Goal: Task Accomplishment & Management: Use online tool/utility

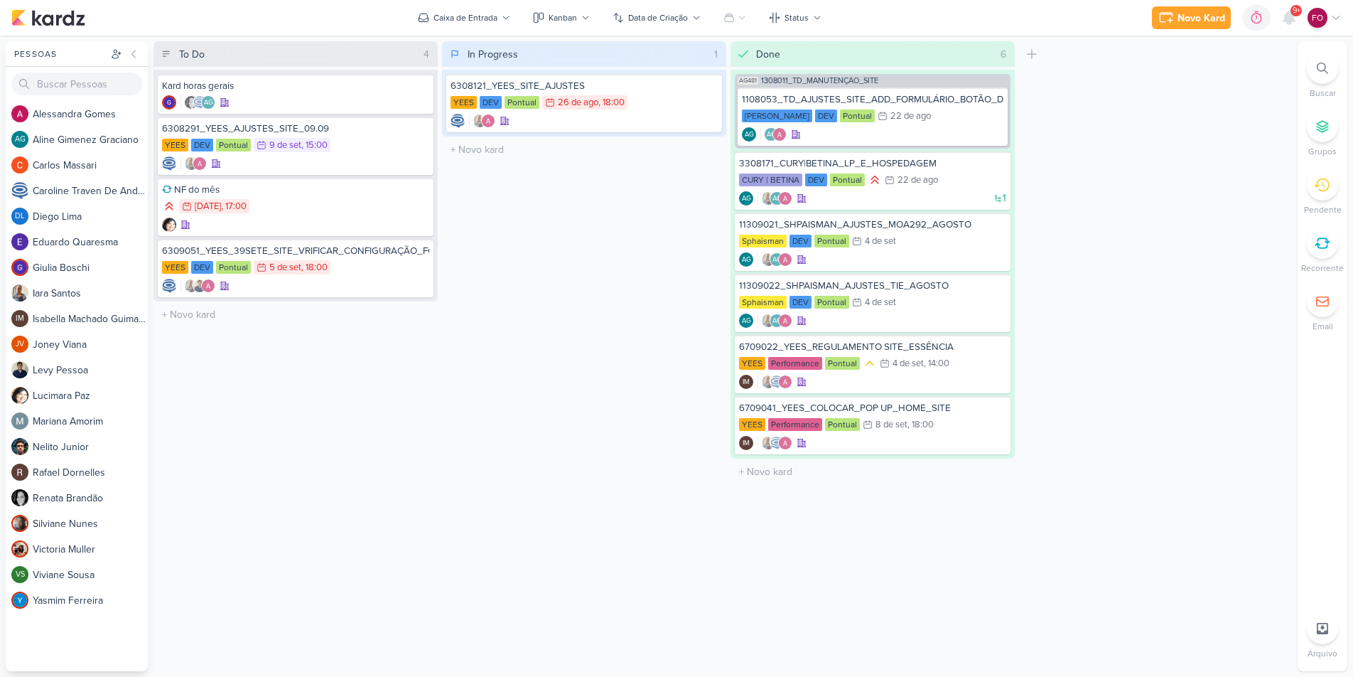
click at [501, 375] on div "In Progress 1 Mover Para Esquerda Mover Para Direita [GEOGRAPHIC_DATA] 6308121_…" at bounding box center [584, 356] width 284 height 630
click at [405, 393] on div "To Do 4 Mover Para Esquerda Mover Para Direita [GEOGRAPHIC_DATA] Kard horas ger…" at bounding box center [296, 356] width 284 height 630
click at [551, 360] on div "In Progress 1 Mover Para Esquerda Mover Para Direita [GEOGRAPHIC_DATA] 6308121_…" at bounding box center [584, 356] width 284 height 630
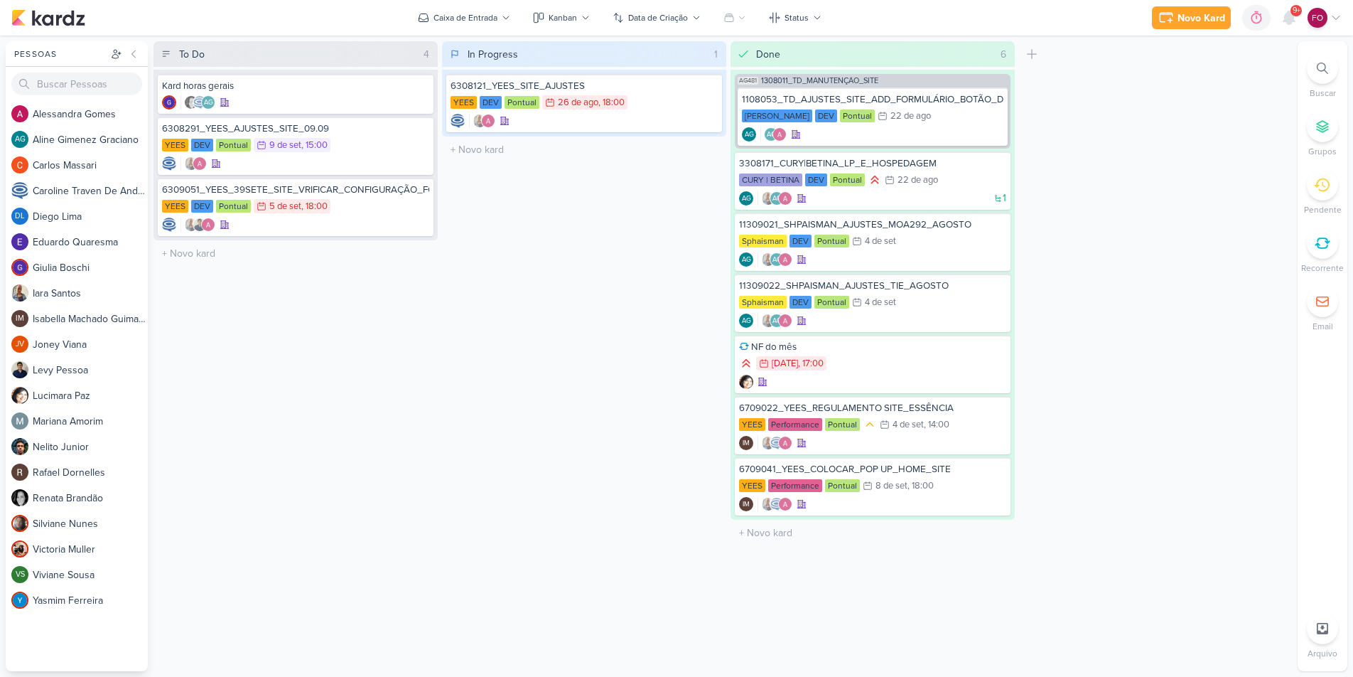
click at [572, 212] on div "In Progress 1 Mover Para Esquerda Mover Para Direita [GEOGRAPHIC_DATA] 6308121_…" at bounding box center [584, 356] width 284 height 630
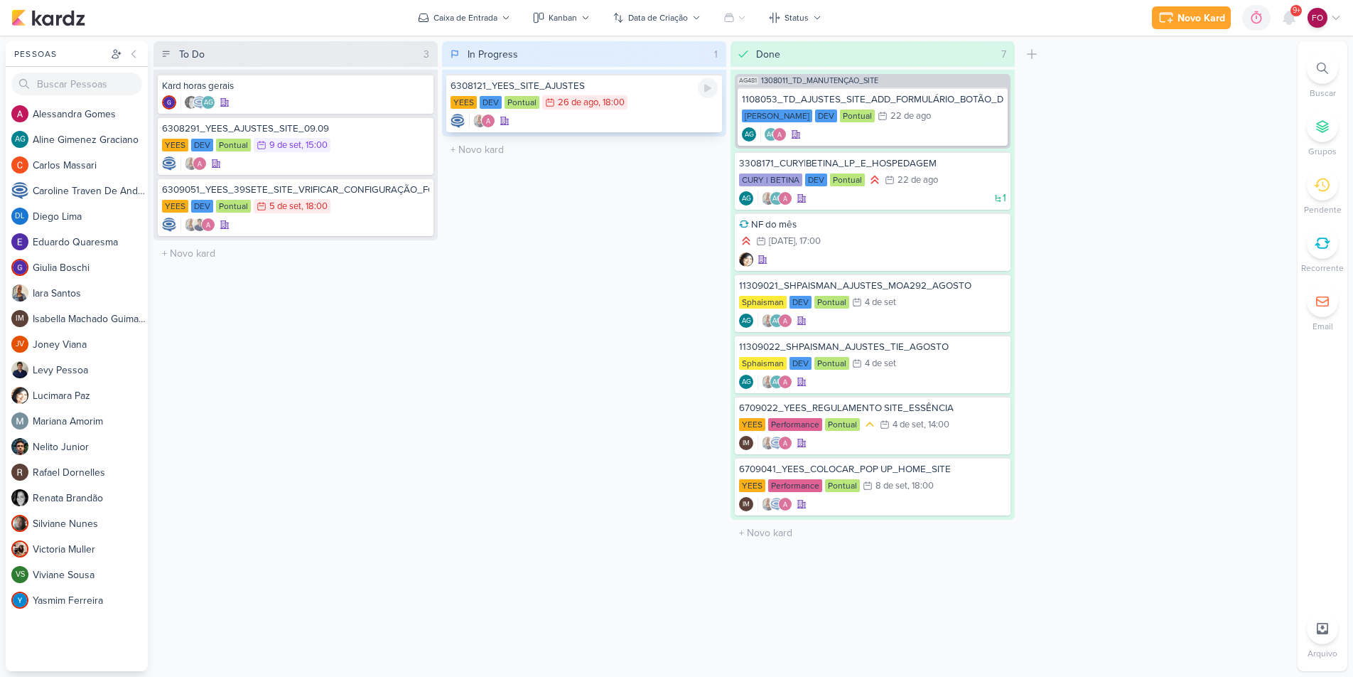
click at [660, 109] on div "YEES DEV Pontual 26/8 [DATE] 18:00" at bounding box center [584, 103] width 267 height 16
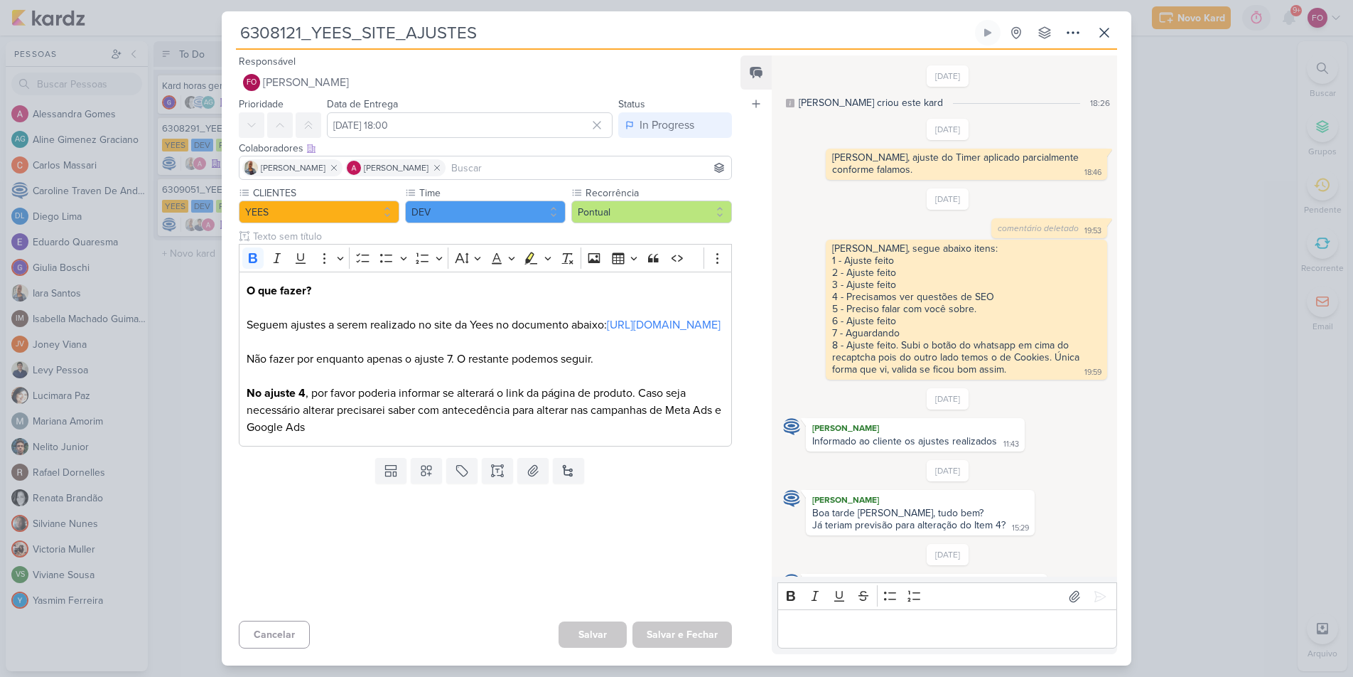
scroll to position [1007, 0]
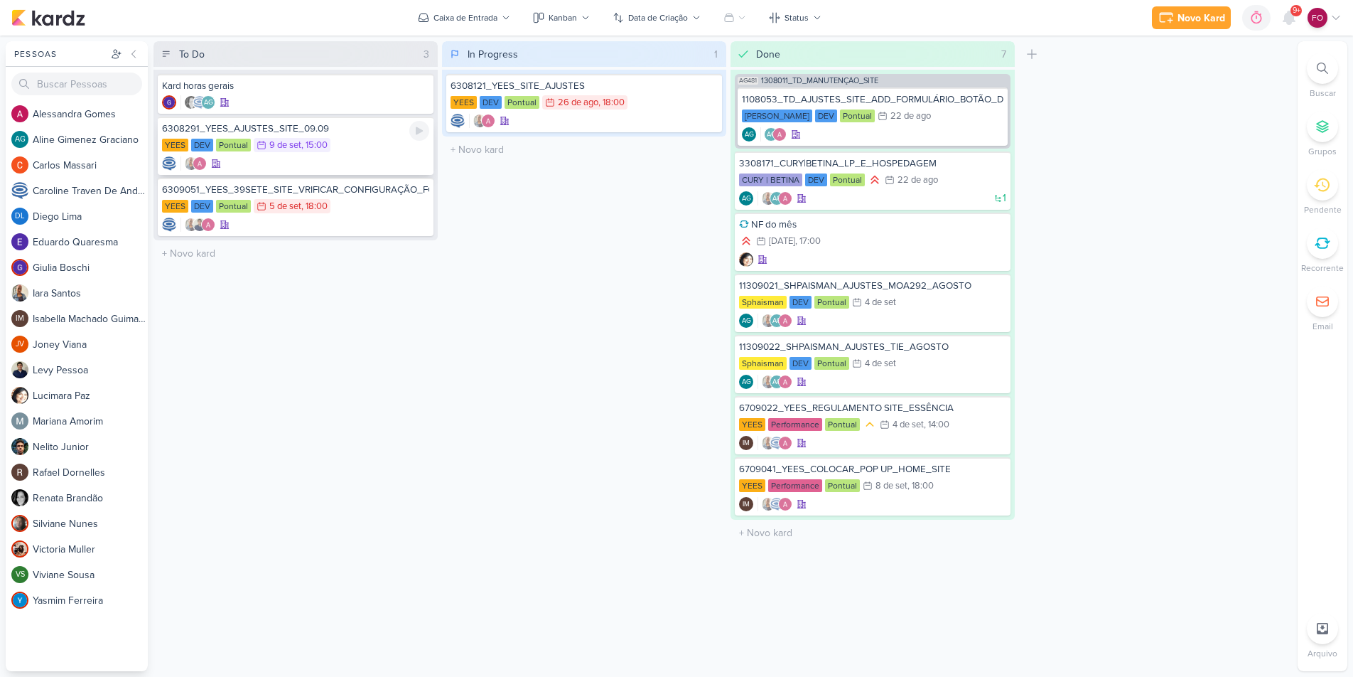
click at [392, 144] on div "YEES DEV Pontual 9/9 [DATE] 15:00" at bounding box center [295, 146] width 267 height 16
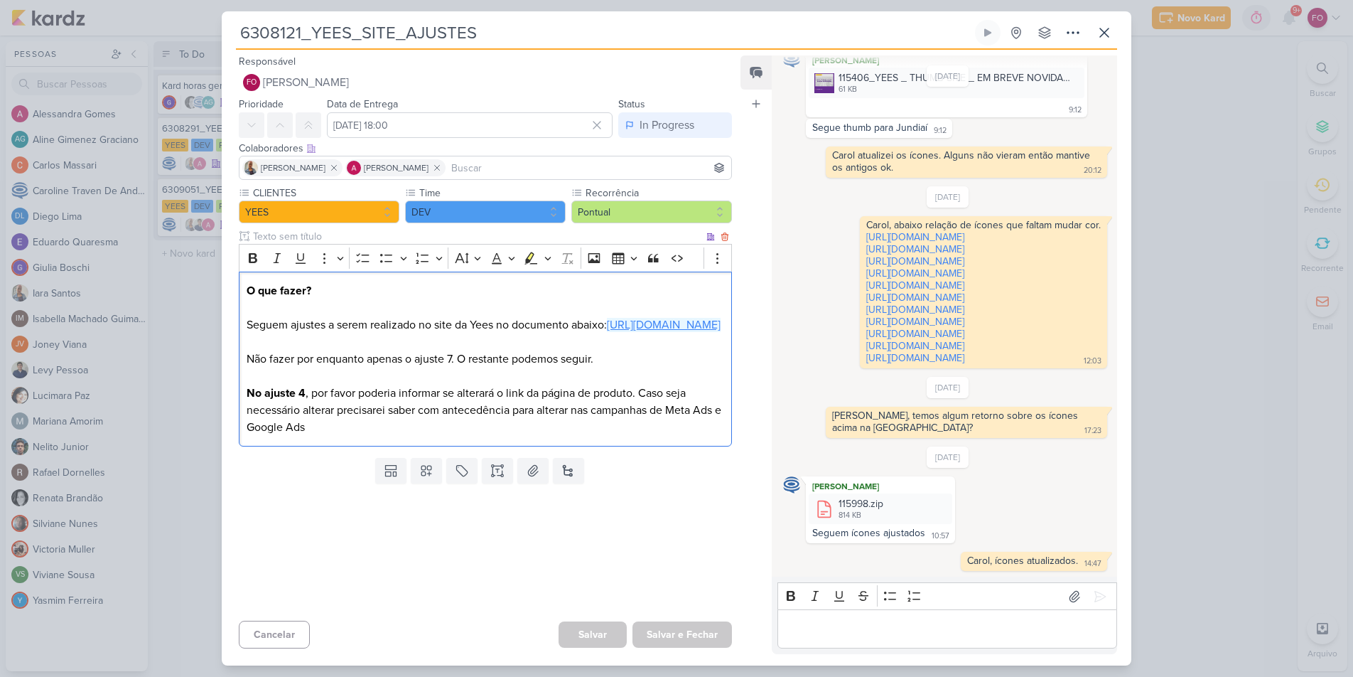
click at [607, 332] on link "[URL][DOMAIN_NAME]" at bounding box center [664, 325] width 114 height 14
click at [991, 31] on icon at bounding box center [987, 32] width 11 height 11
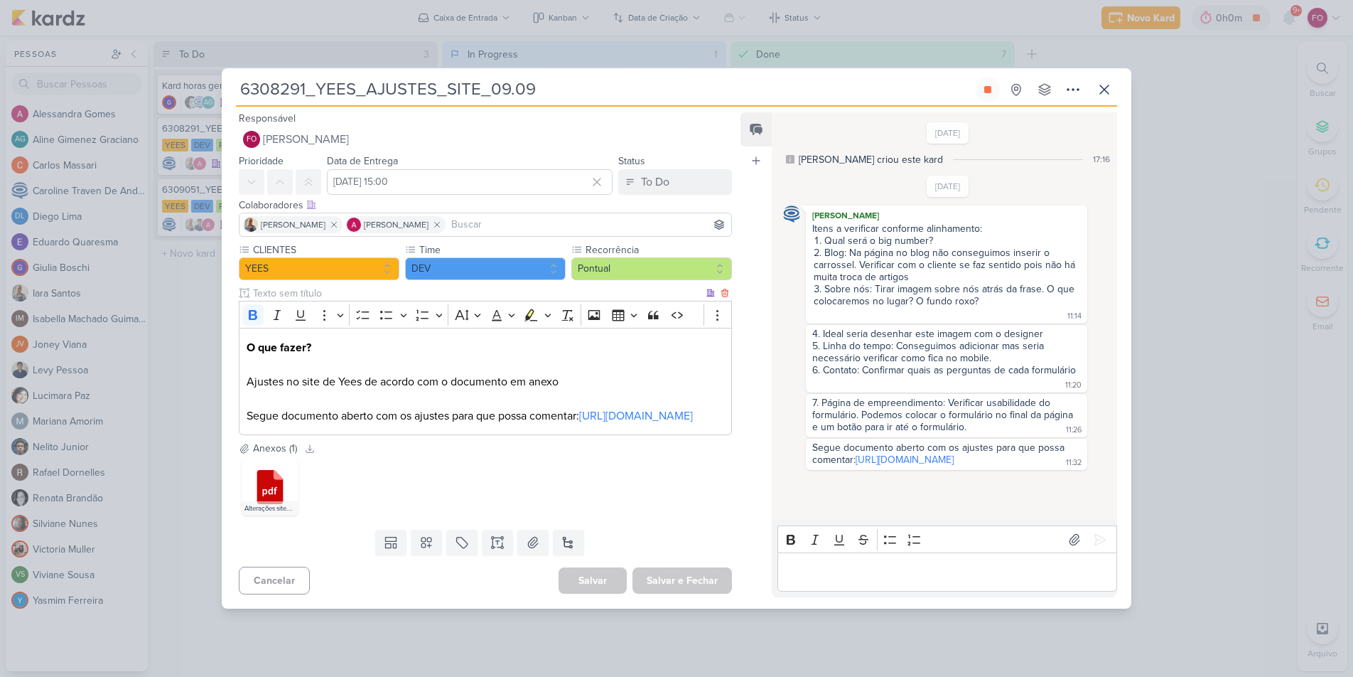
click at [645, 424] on p "O que fazer? Ajustes no site de Yees de acordo com o documento em anexo Segue d…" at bounding box center [486, 381] width 478 height 85
click at [947, 464] on link "[URL][DOMAIN_NAME]" at bounding box center [905, 459] width 98 height 12
click at [954, 461] on link "[URL][DOMAIN_NAME]" at bounding box center [905, 459] width 98 height 12
